Goal: Task Accomplishment & Management: Manage account settings

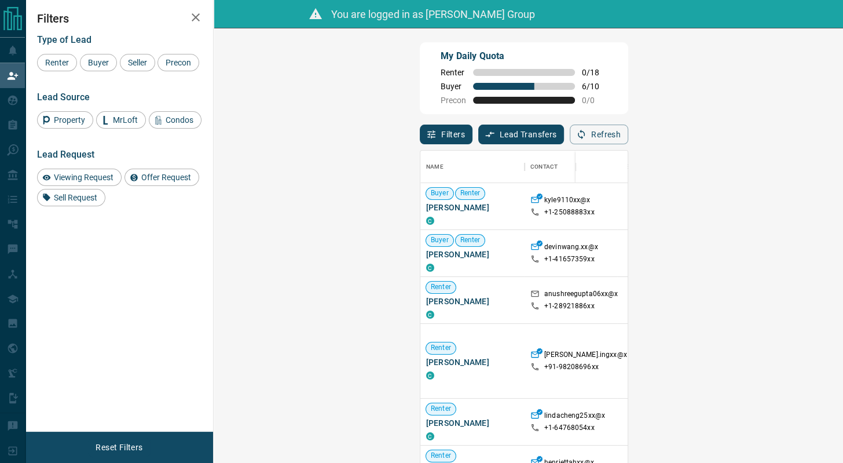
scroll to position [10, 10]
click at [112, 59] on div "Buyer" at bounding box center [98, 62] width 37 height 17
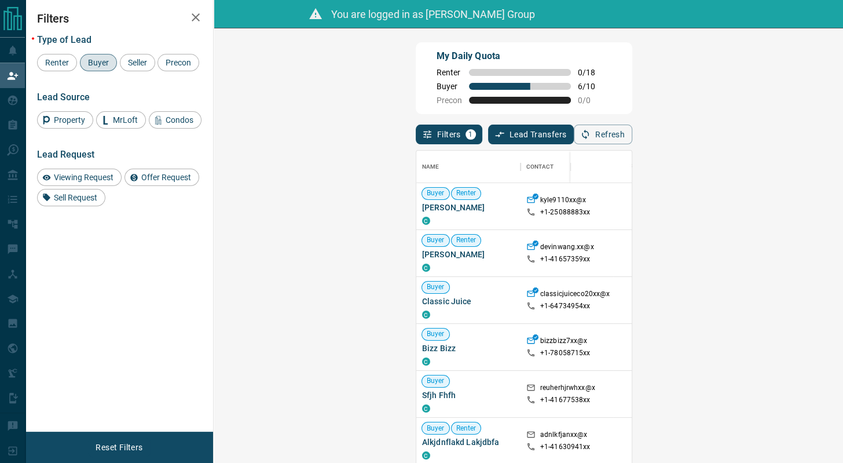
click at [190, 283] on div "Filters Type of Lead Renter Buyer Seller Precon Lead Source Property MrLoft Con…" at bounding box center [119, 215] width 188 height 431
click at [632, 93] on div "My Daily Quota Renter 0 / 18 Buyer 6 / 10 Precon 0 / 0" at bounding box center [524, 78] width 217 height 72
click at [632, 130] on button "Refresh" at bounding box center [603, 134] width 58 height 20
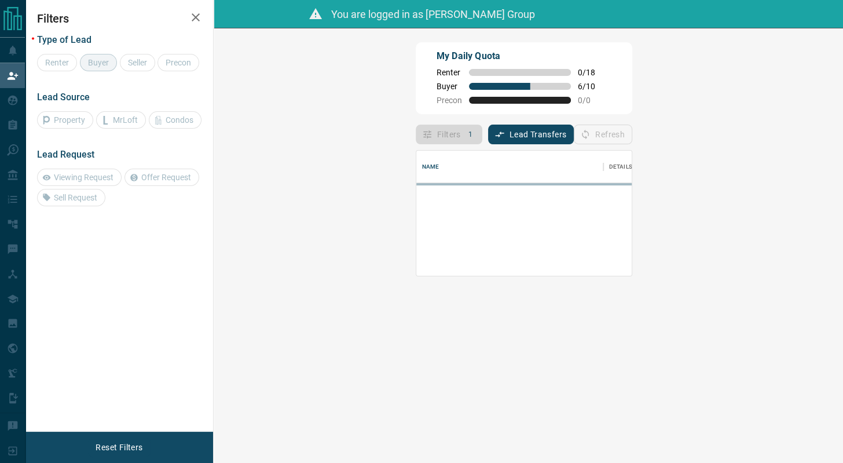
click at [632, 90] on div "My Daily Quota Renter 0 / 18 Buyer 6 / 10 Precon 0 / 0" at bounding box center [524, 78] width 217 height 72
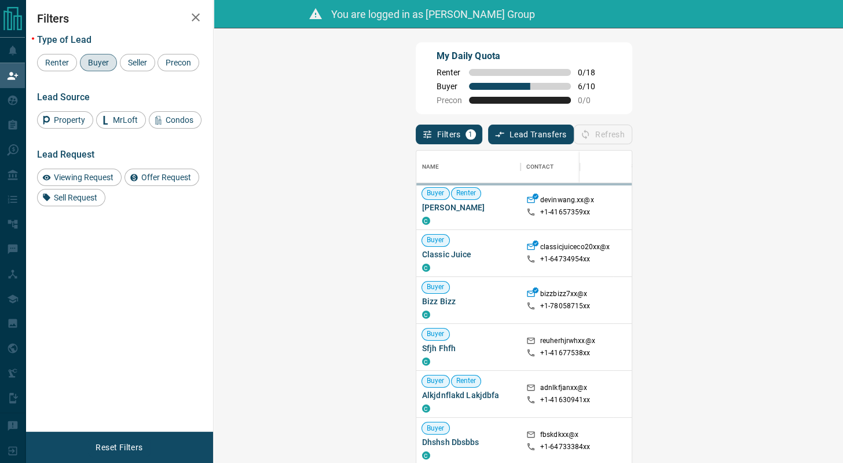
scroll to position [343, 594]
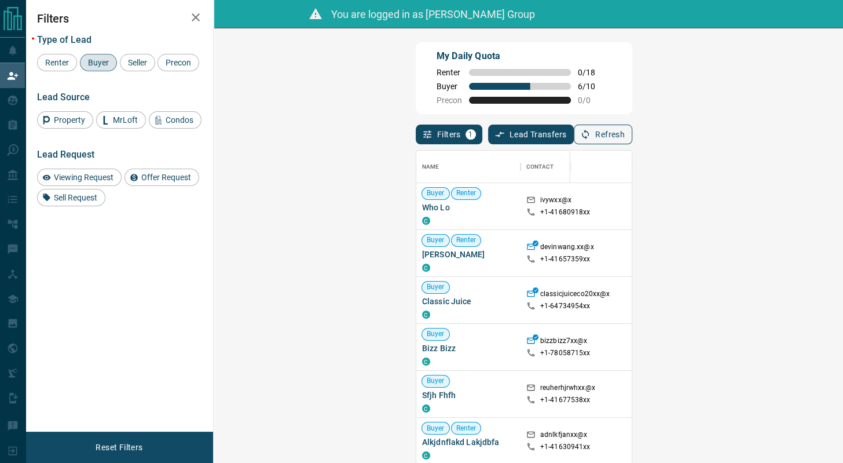
click at [632, 134] on button "Refresh" at bounding box center [603, 134] width 58 height 20
click at [632, 139] on button "Refresh" at bounding box center [603, 134] width 58 height 20
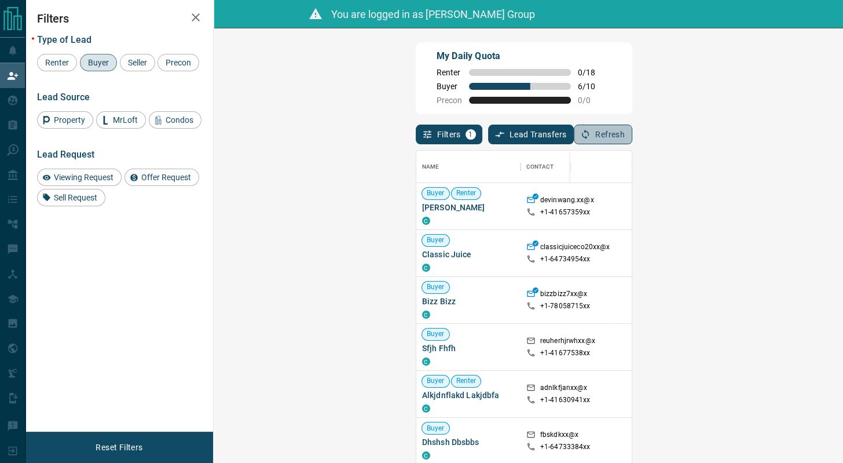
click at [632, 142] on button "Refresh" at bounding box center [603, 134] width 58 height 20
click at [632, 132] on button "Refresh" at bounding box center [603, 134] width 58 height 20
click at [632, 135] on button "Refresh" at bounding box center [603, 134] width 58 height 20
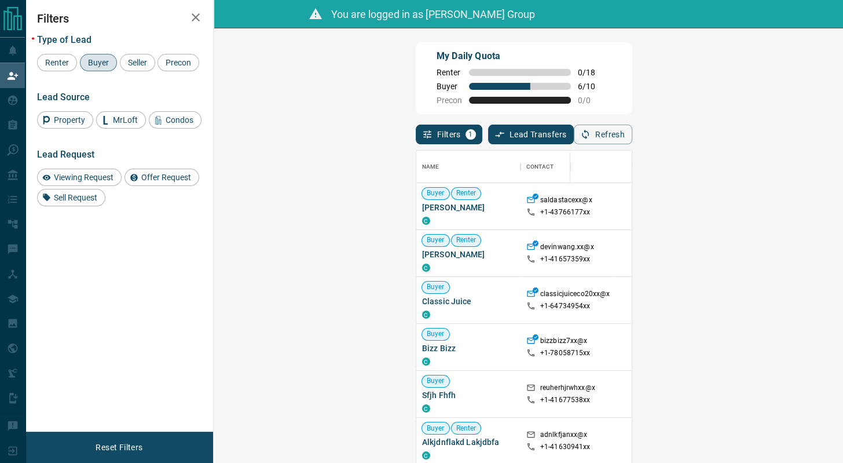
click at [529, 74] on div "My Daily Quota Renter 0 / 18 Buyer 6 / 10 Precon 0 / 0" at bounding box center [524, 78] width 217 height 72
click at [632, 138] on button "Refresh" at bounding box center [603, 134] width 58 height 20
click at [632, 99] on div "My Daily Quota Renter 0 / 18 Buyer 6 / 10 Precon 0 / 0" at bounding box center [524, 78] width 217 height 72
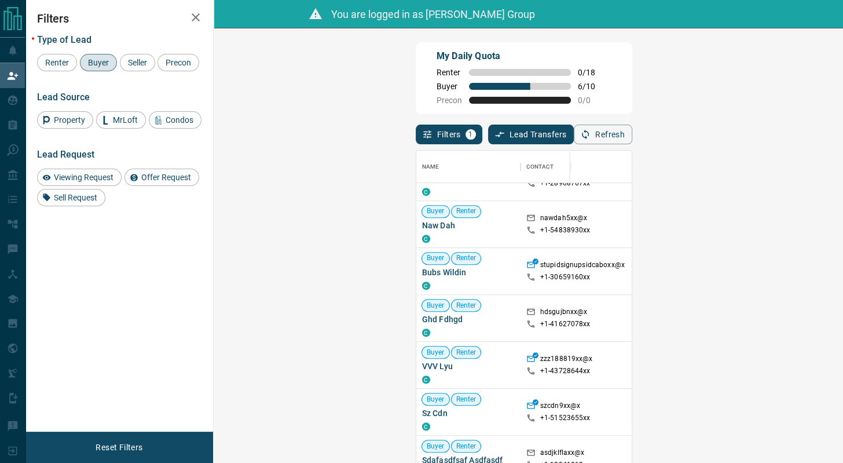
scroll to position [615, 0]
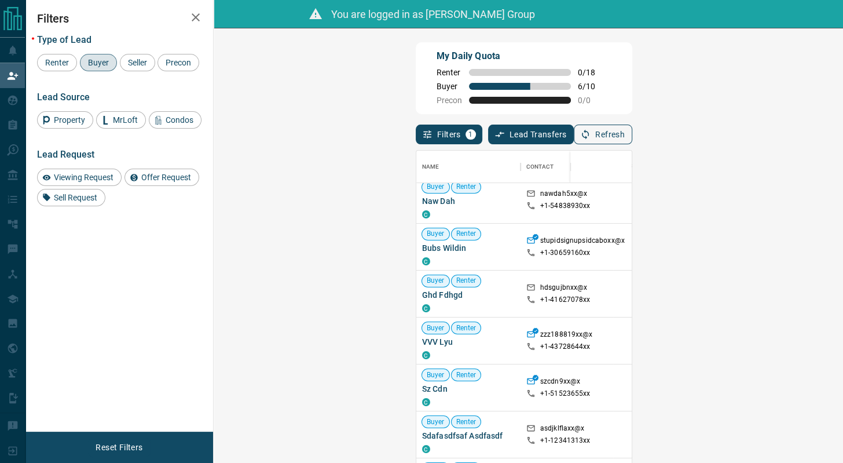
click at [632, 131] on button "Refresh" at bounding box center [603, 134] width 58 height 20
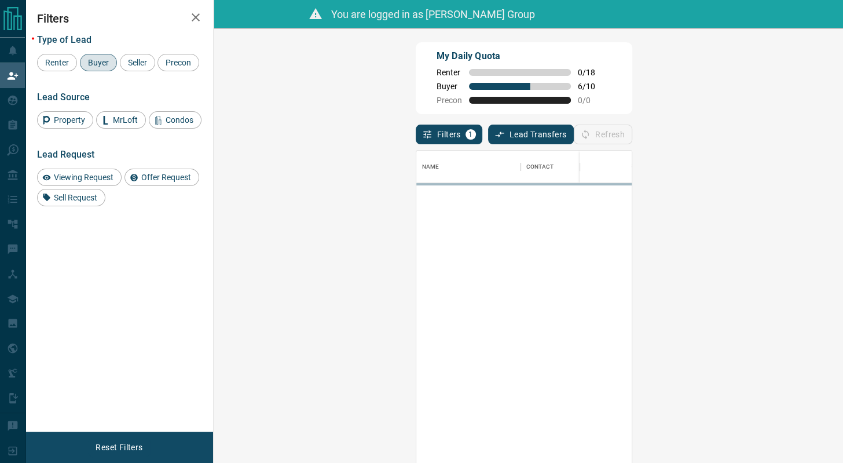
scroll to position [343, 594]
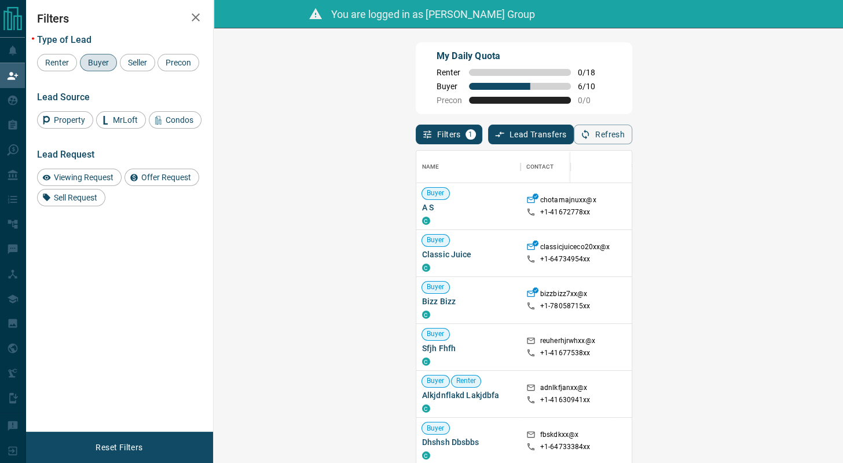
click at [632, 126] on div "Filters 1 Lead Transfers 0 Refresh" at bounding box center [524, 129] width 217 height 30
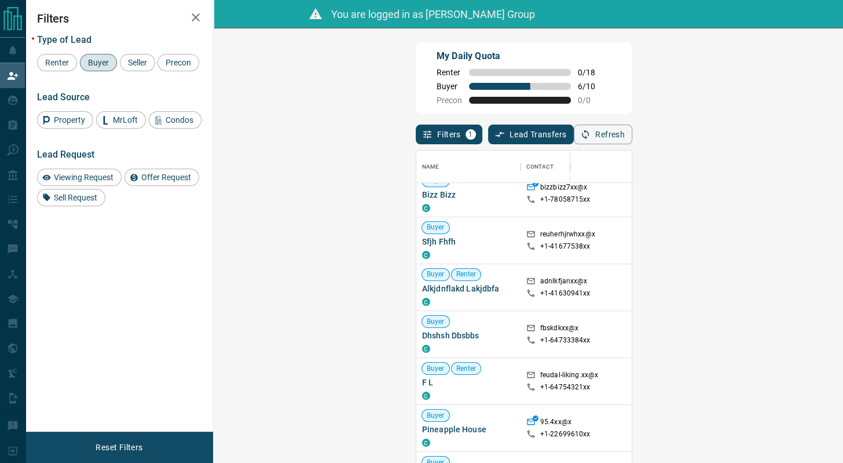
click at [632, 105] on div "My Daily Quota Renter 0 / 18 Buyer 6 / 10 Precon 0 / 0" at bounding box center [524, 78] width 217 height 72
